Goal: Check status

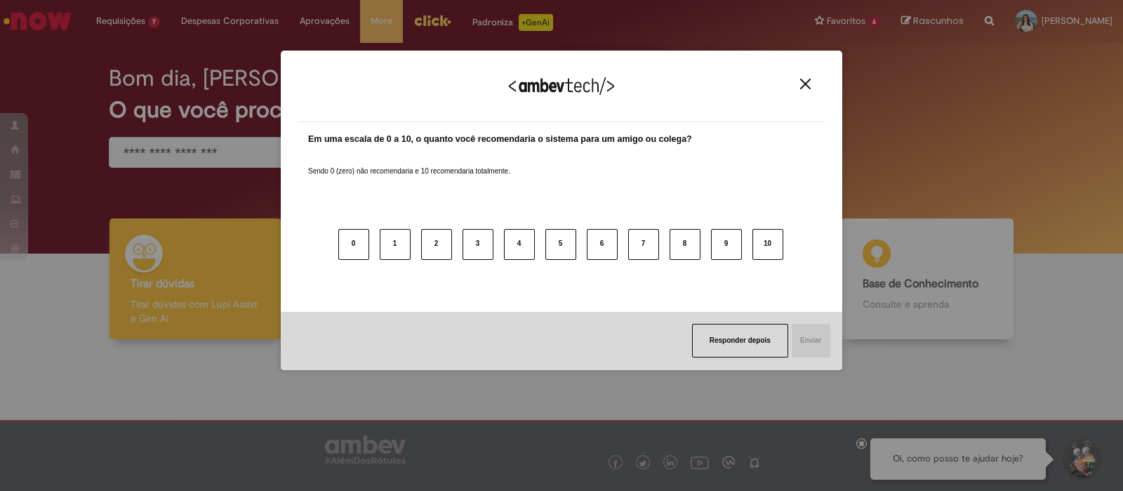
click at [809, 86] on img "Close" at bounding box center [805, 84] width 11 height 11
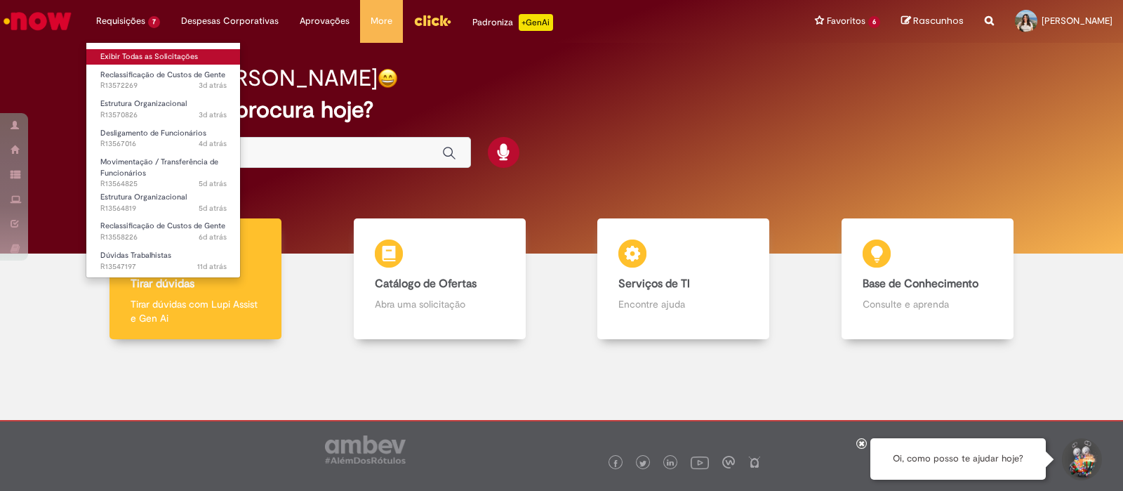
click at [133, 59] on link "Exibir Todas as Solicitações" at bounding box center [163, 56] width 154 height 15
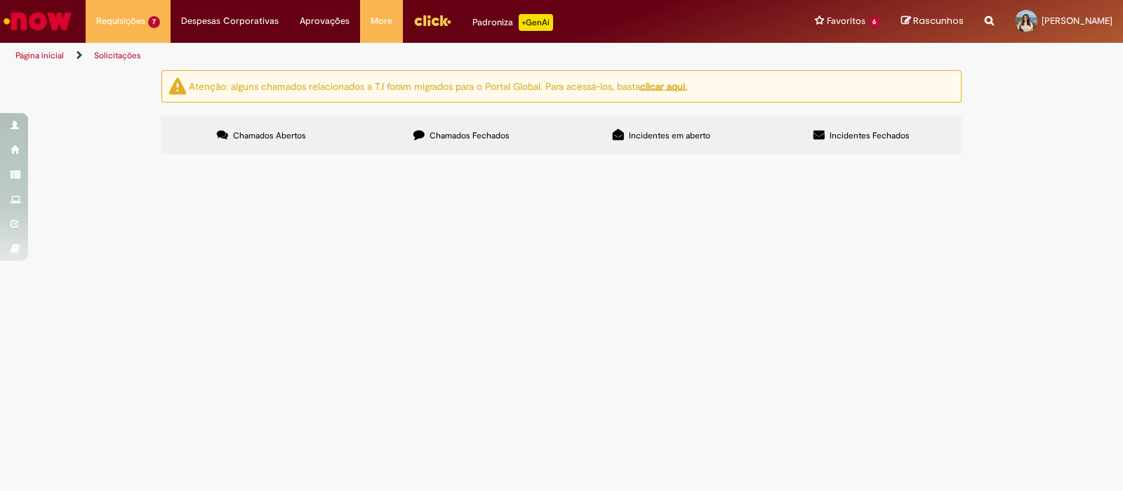
click at [0, 0] on span "Movimentação / Transferência de Funcionários" at bounding box center [0, 0] width 0 height 0
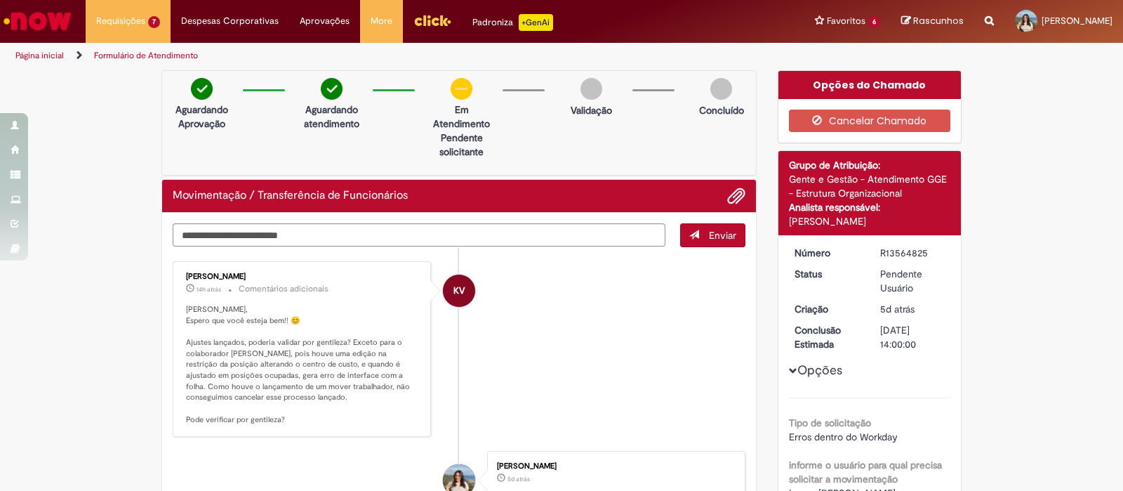
click at [338, 125] on p "Aguardando atendimento" at bounding box center [332, 116] width 68 height 28
click at [307, 223] on textarea "Digite sua mensagem aqui..." at bounding box center [419, 235] width 493 height 24
type textarea "**********"
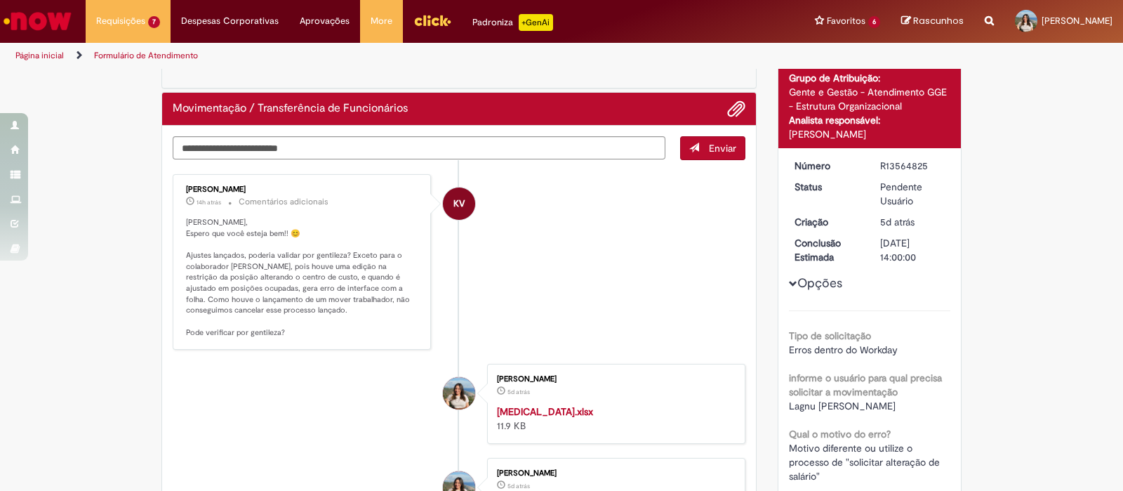
scroll to position [85, 0]
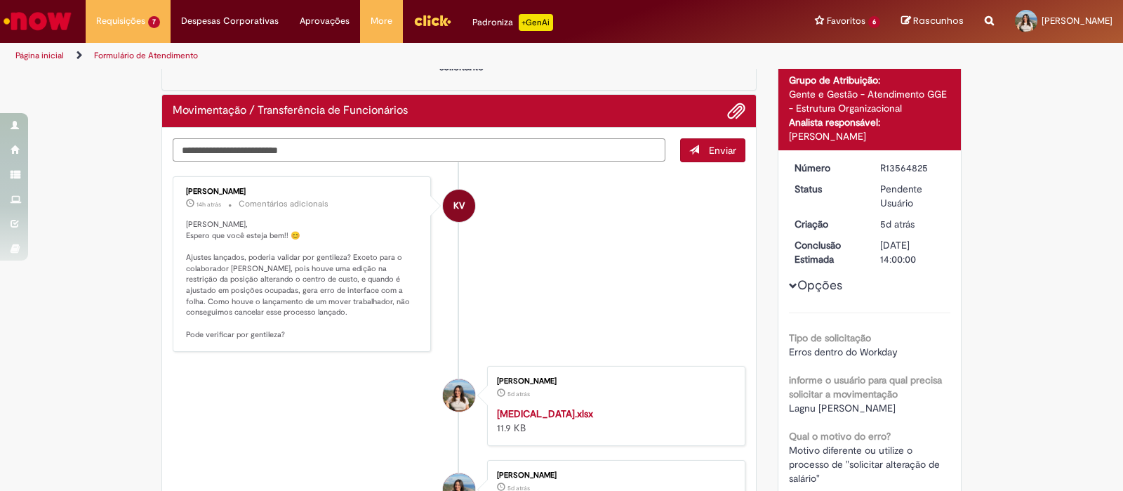
click at [650, 157] on textarea "Digite sua mensagem aqui..." at bounding box center [419, 150] width 493 height 24
type textarea "**********"
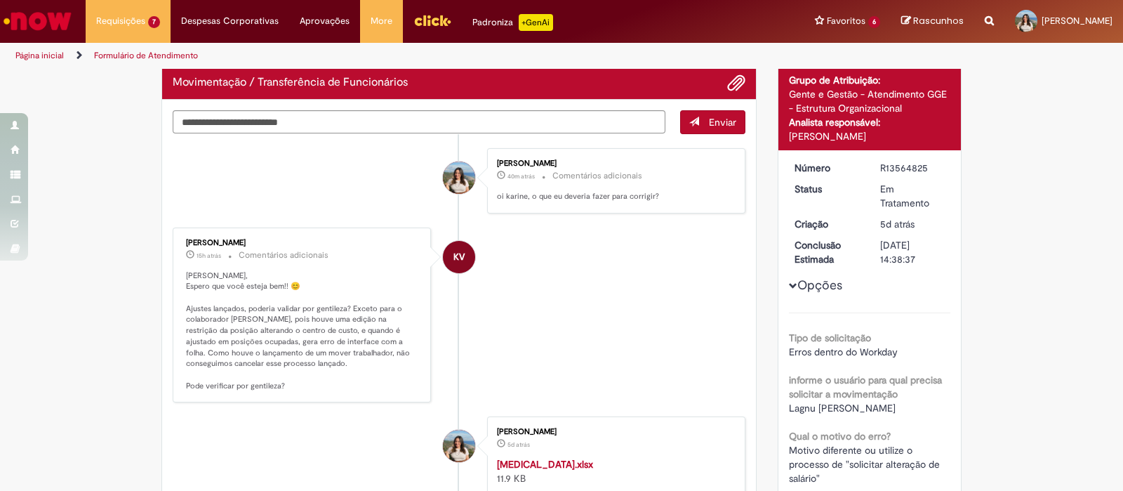
click at [891, 161] on div "R13564825" at bounding box center [912, 168] width 65 height 14
copy div "R13564825"
click at [523, 289] on li "KV [PERSON_NAME] 15h atrás 15 horas atrás Comentários adicionais [PERSON_NAME],…" at bounding box center [459, 314] width 573 height 175
click at [28, 27] on img "Ir para a Homepage" at bounding box center [37, 21] width 72 height 28
